Goal: Information Seeking & Learning: Understand process/instructions

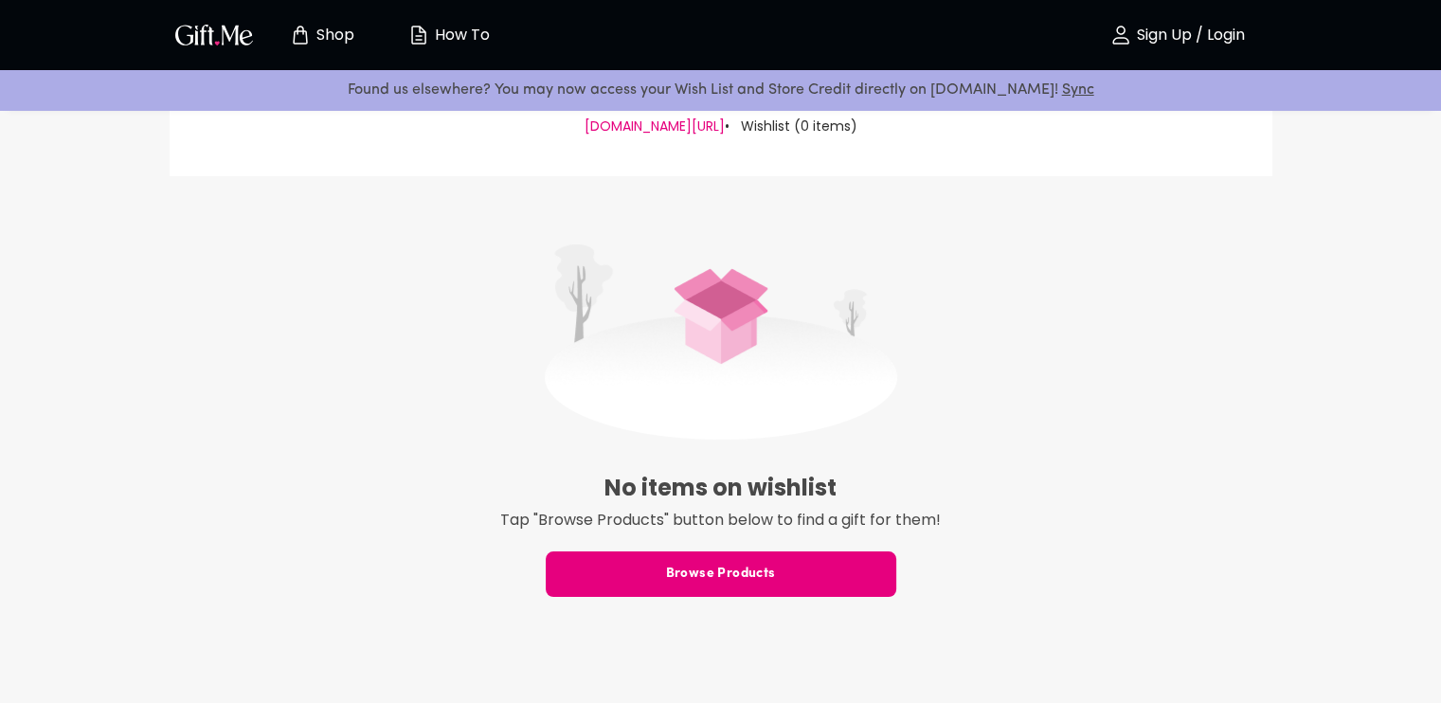
scroll to position [189, 0]
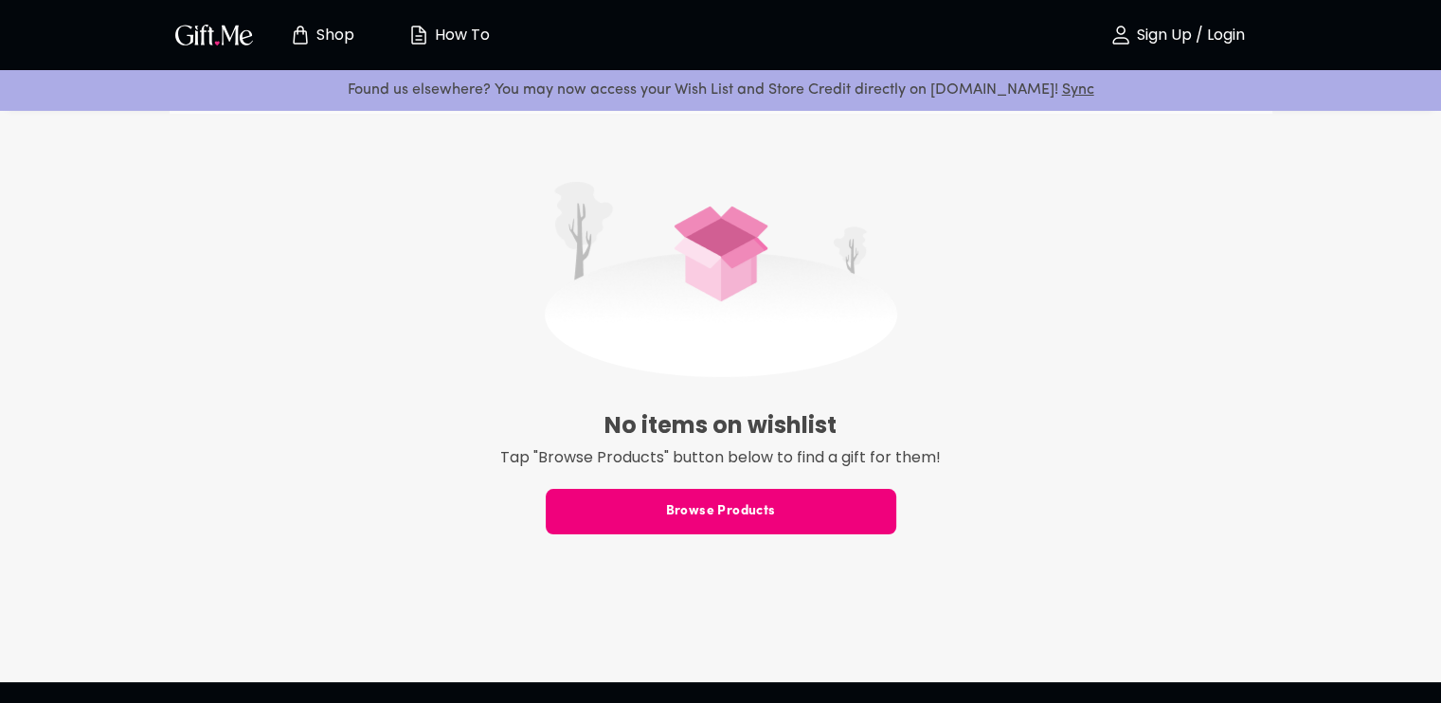
click at [742, 506] on span "Browse Products" at bounding box center [721, 511] width 351 height 21
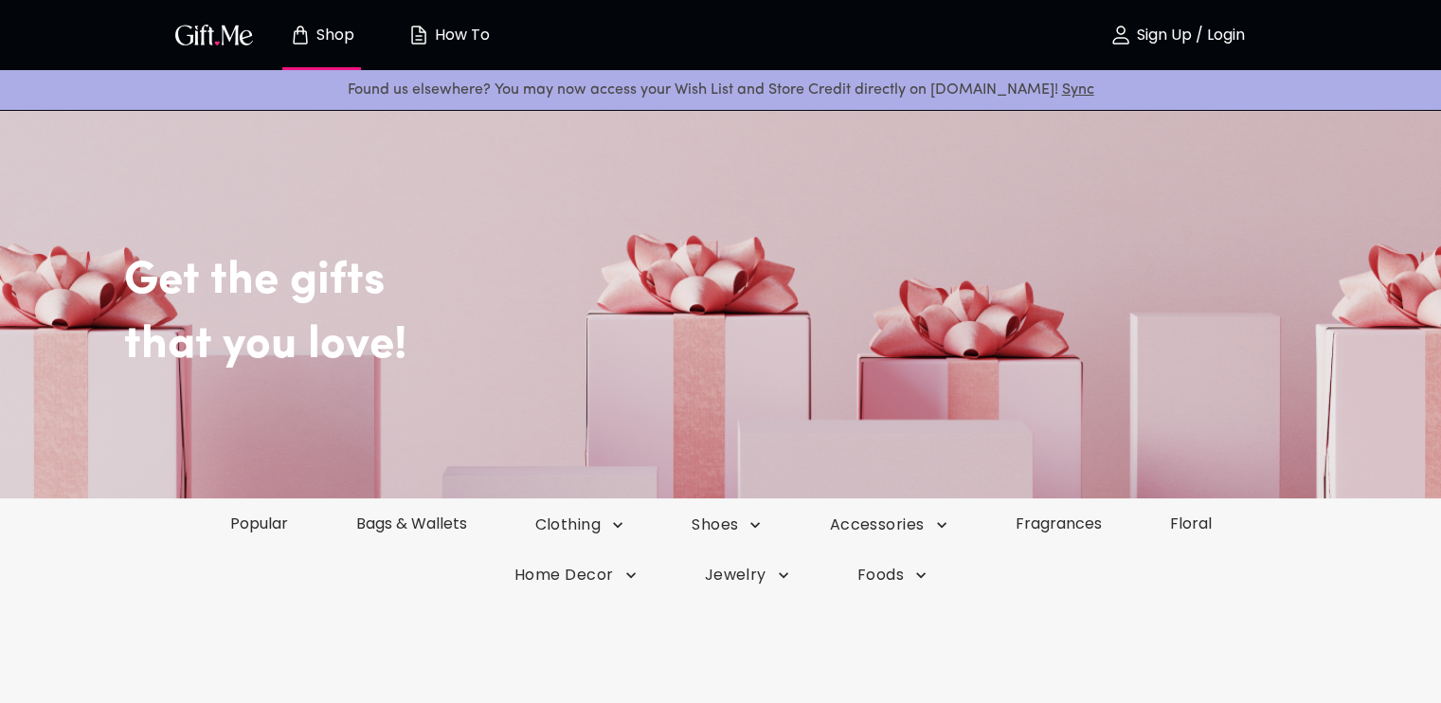
click at [208, 18] on div "Shop How To" at bounding box center [341, 35] width 343 height 61
click at [207, 44] on img "button" at bounding box center [213, 34] width 85 height 27
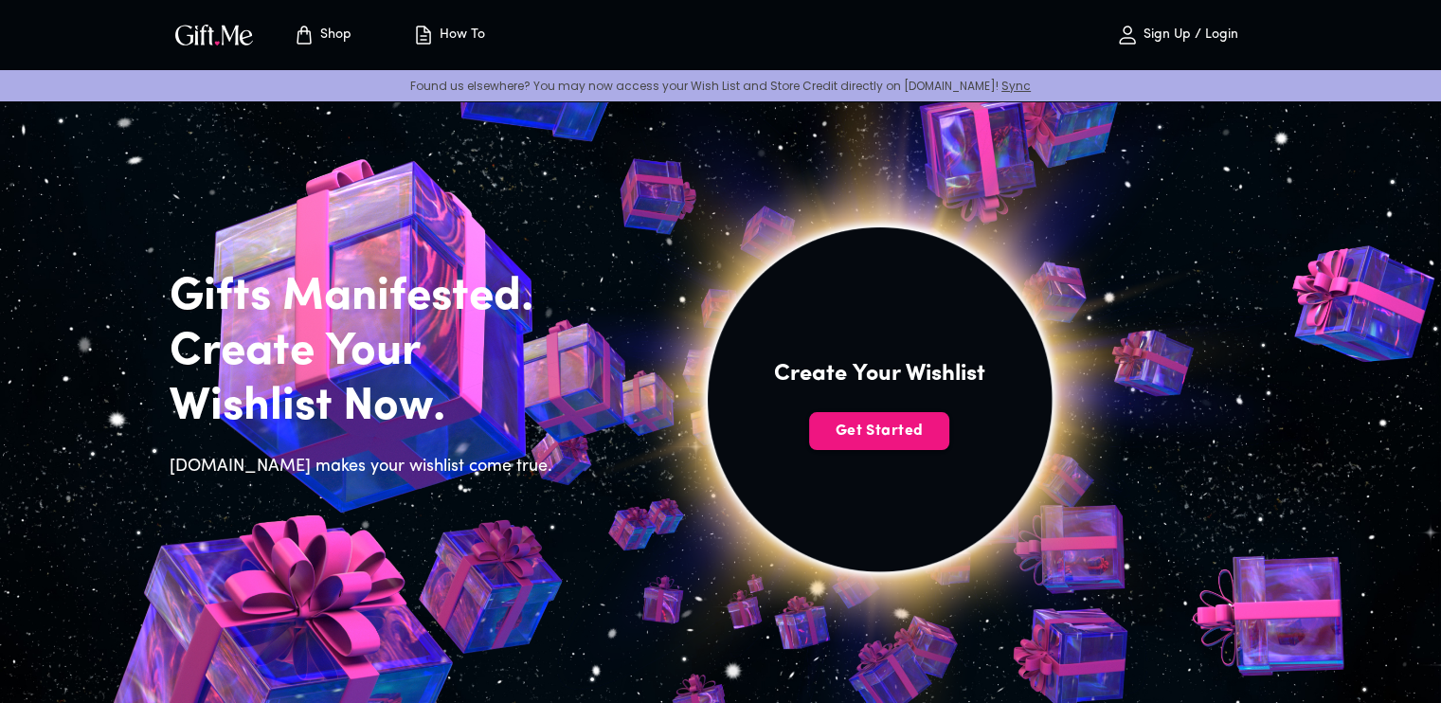
click at [436, 45] on span "How To" at bounding box center [449, 35] width 104 height 23
